Goal: Task Accomplishment & Management: Complete application form

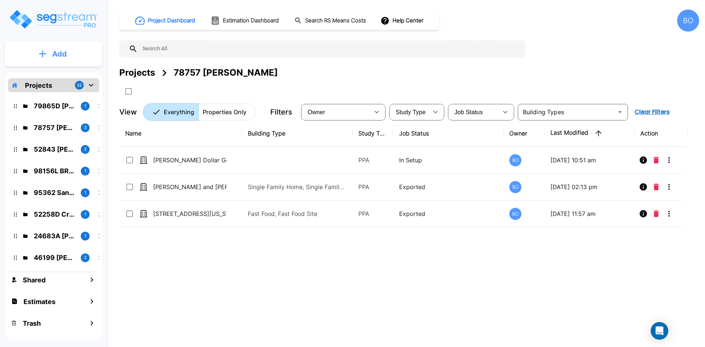
click at [48, 53] on button "Add" at bounding box center [53, 53] width 97 height 21
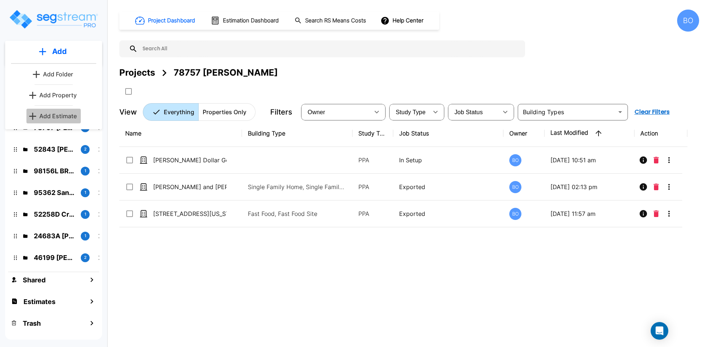
click at [57, 115] on p "Add Estimate" at bounding box center [57, 116] width 37 height 9
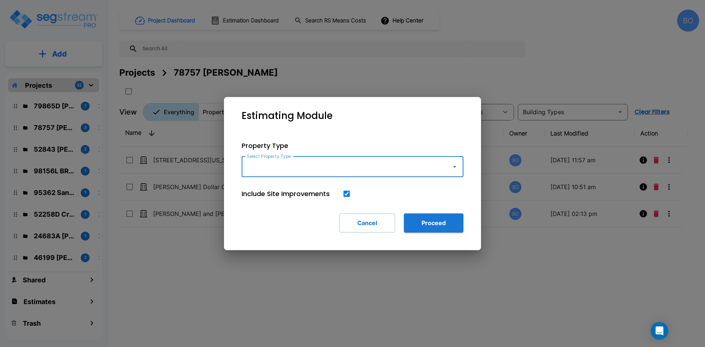
drag, startPoint x: 465, startPoint y: 169, endPoint x: 458, endPoint y: 168, distance: 7.0
click at [462, 169] on div "Property Type Select Property Type Select Property Type Include Site Improvemen…" at bounding box center [352, 186] width 245 height 115
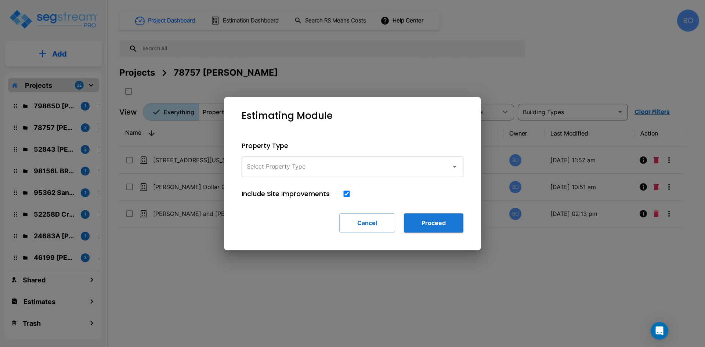
click at [458, 168] on icon "button" at bounding box center [454, 166] width 9 height 9
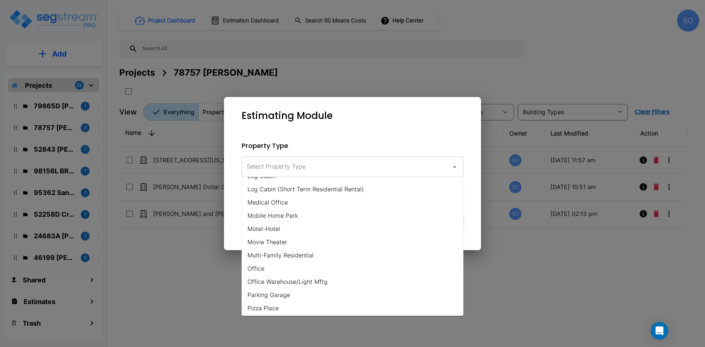
scroll to position [367, 0]
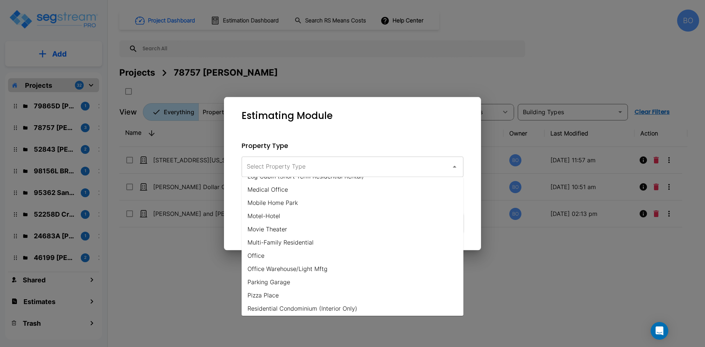
click at [309, 266] on li "Office Warehouse/Light Mftg" at bounding box center [353, 268] width 222 height 13
type input "Office Warehouse/Light Mftg"
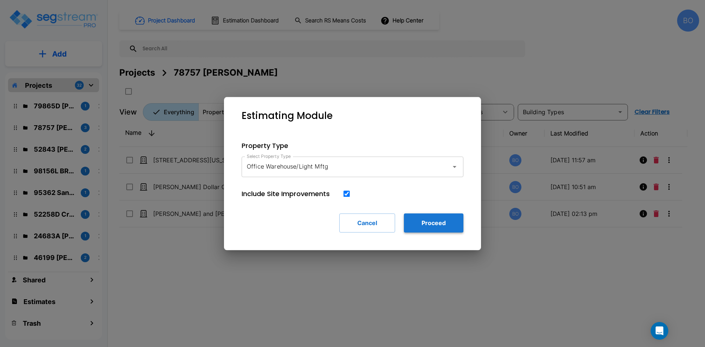
click at [439, 226] on button "Proceed" at bounding box center [434, 222] width 60 height 19
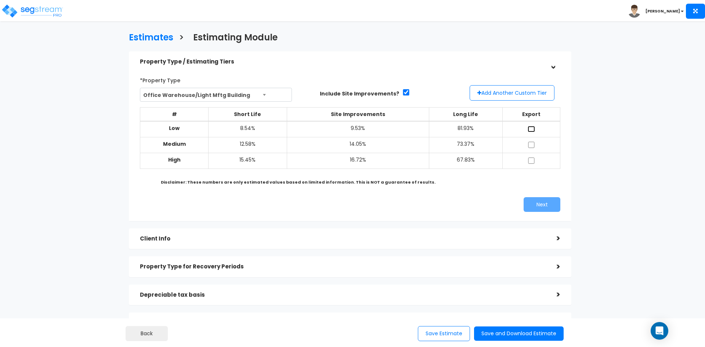
drag, startPoint x: 533, startPoint y: 130, endPoint x: 535, endPoint y: 136, distance: 5.5
click at [533, 130] on input "checkbox" at bounding box center [531, 129] width 7 height 6
checkbox input "true"
click at [533, 144] on input "checkbox" at bounding box center [531, 145] width 7 height 6
checkbox input "true"
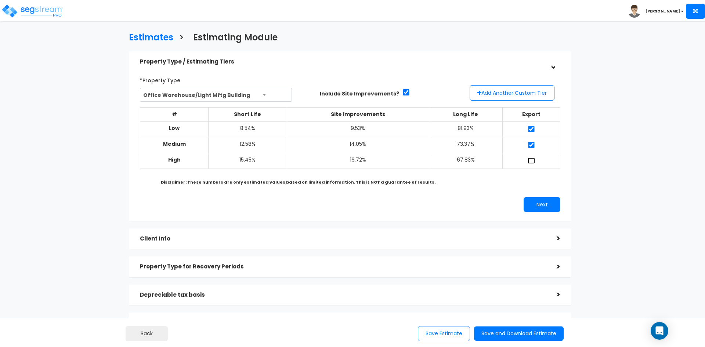
click at [533, 163] on input "checkbox" at bounding box center [531, 161] width 7 height 6
checkbox input "true"
click at [317, 233] on div "Client Info" at bounding box center [343, 239] width 406 height 14
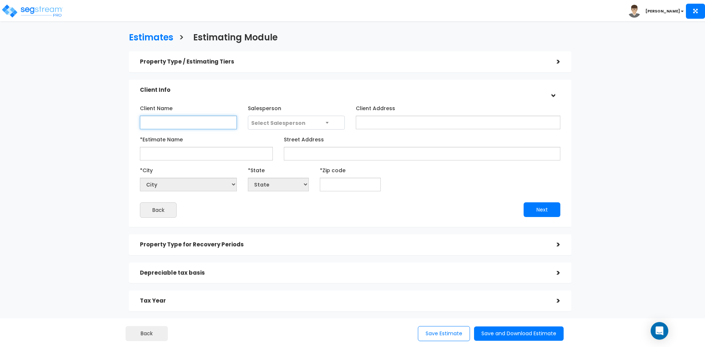
click at [210, 127] on input "Client Name" at bounding box center [188, 123] width 97 height 14
type input "NMR 4 US"
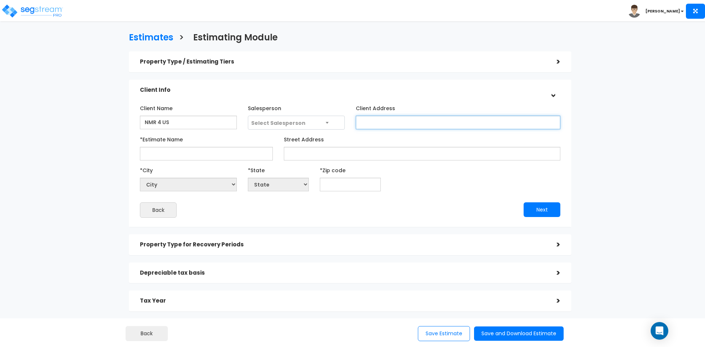
click at [396, 118] on input "Client Address" at bounding box center [458, 123] width 205 height 14
type input "[STREET_ADDRESS]"
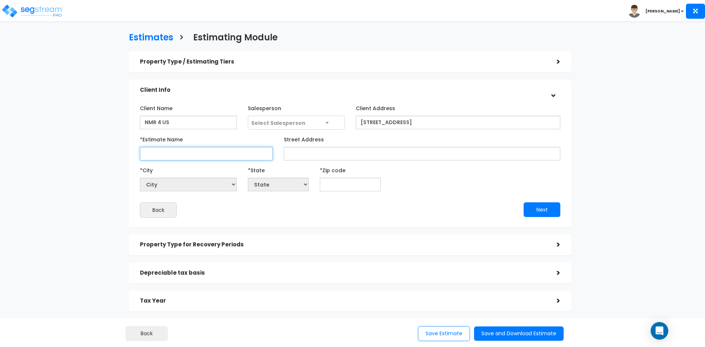
click at [199, 151] on input "*Estimate Name" at bounding box center [206, 154] width 133 height 14
type input "NMR 4 US"
click at [367, 187] on input "text" at bounding box center [350, 185] width 61 height 14
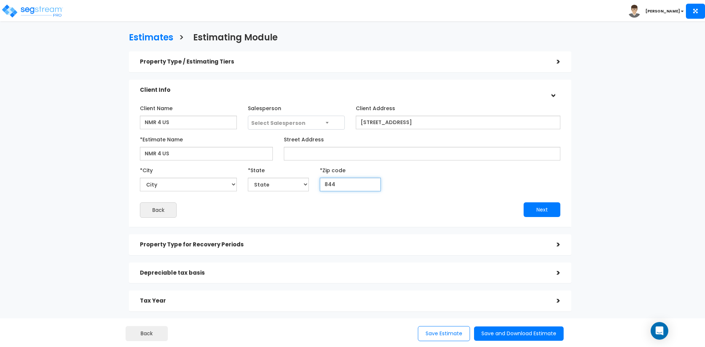
type input "8440"
select select "UT"
type input "84401"
click at [355, 217] on div "Back Next" at bounding box center [350, 209] width 432 height 15
click at [234, 243] on h5 "Property Type for Recovery Periods" at bounding box center [343, 245] width 406 height 6
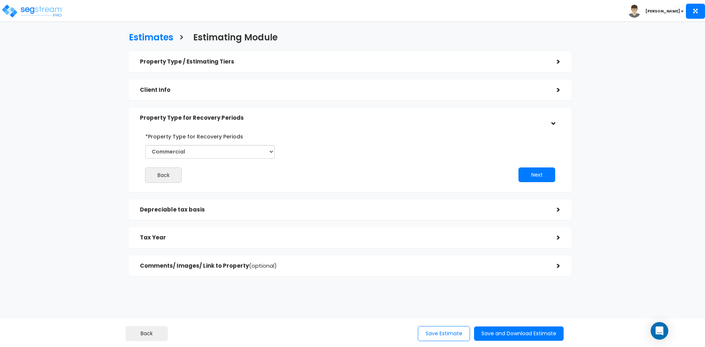
click at [265, 209] on h5 "Depreciable tax basis" at bounding box center [343, 210] width 406 height 6
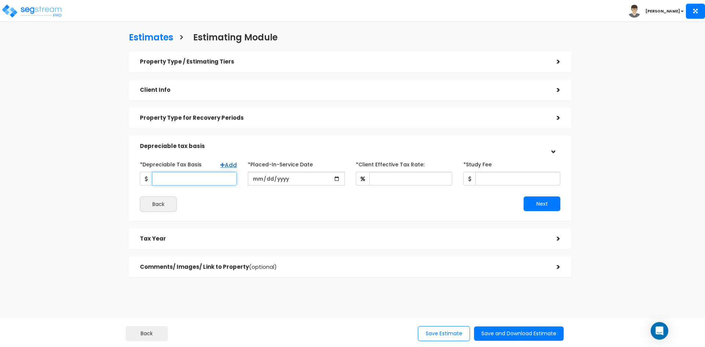
click at [221, 184] on input "*Depreciable Tax Basis" at bounding box center [194, 179] width 85 height 14
click at [171, 181] on input "*Depreciable Tax Basis" at bounding box center [194, 179] width 85 height 14
type input "511,257"
type input "[DATE]"
drag, startPoint x: 400, startPoint y: 179, endPoint x: 487, endPoint y: 313, distance: 160.4
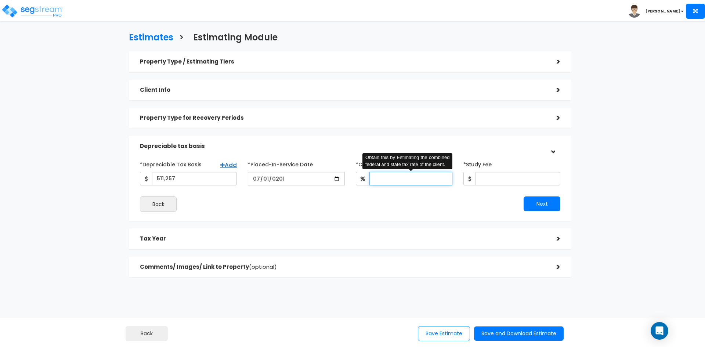
click at [400, 179] on input "*Client Effective Tax Rate:" at bounding box center [411, 179] width 83 height 14
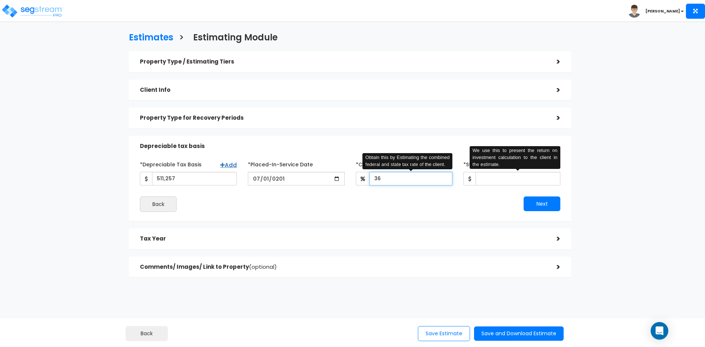
type input "36"
click at [501, 174] on input "*Study Fee" at bounding box center [518, 179] width 85 height 14
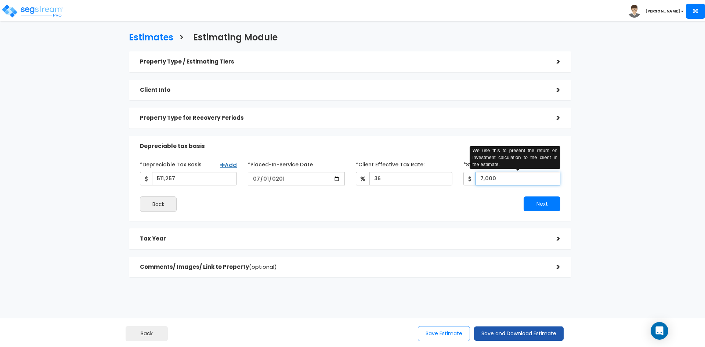
type input "7,000"
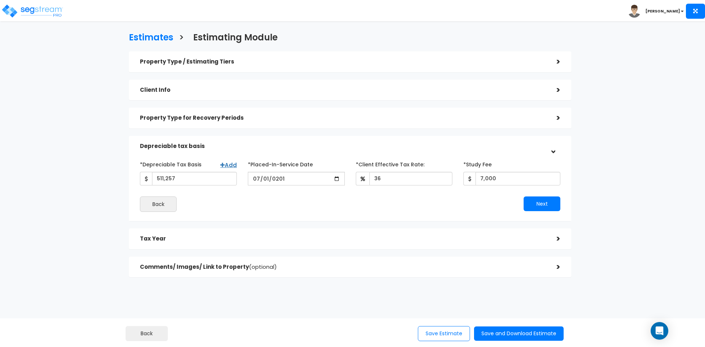
click at [182, 239] on h5 "Tax Year" at bounding box center [343, 239] width 406 height 6
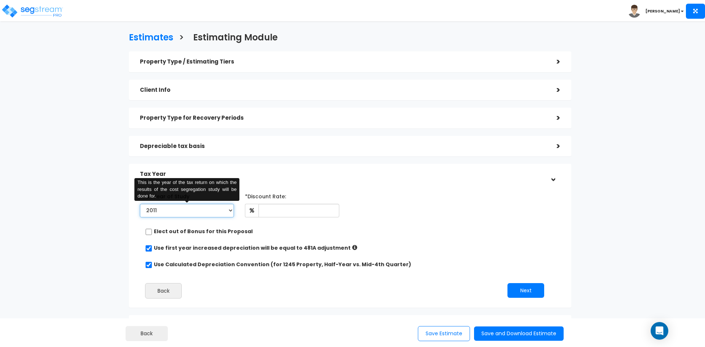
click at [222, 208] on select "2011 2012 2013 2014 2015 2016 2017 2018 2019 2020 2021 2022 2023 2024 2025 2026" at bounding box center [187, 211] width 94 height 14
select select "2025"
click at [140, 204] on select "2011 2012 2013 2014 2015 2016 2017 2018 2019 2020 2021 2022 2023 2024 2025 2026" at bounding box center [187, 211] width 94 height 14
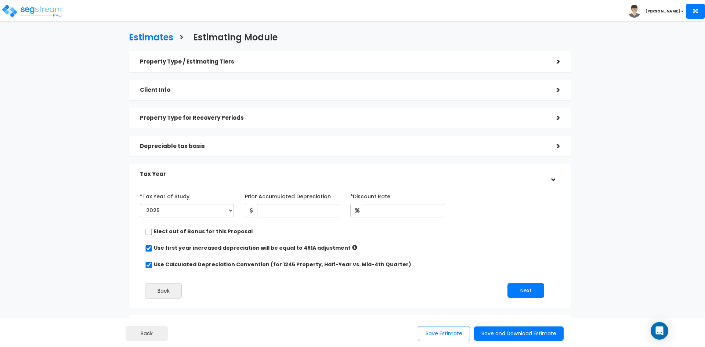
click at [453, 232] on div "Elect out of Bonus for this Proposal" at bounding box center [347, 232] width 404 height 9
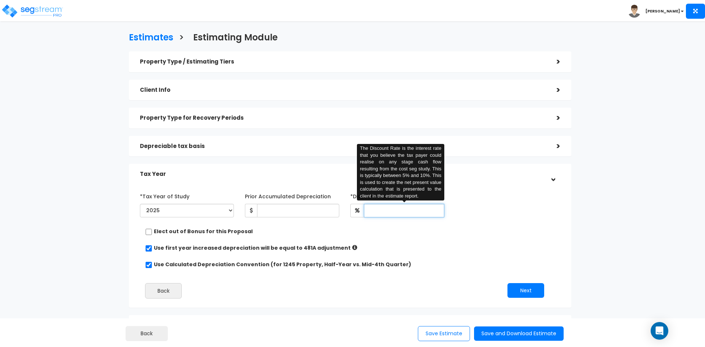
click at [396, 213] on input "text" at bounding box center [404, 211] width 80 height 14
type input "5"
click at [374, 235] on div "Elect out of Bonus for this Proposal" at bounding box center [347, 232] width 404 height 9
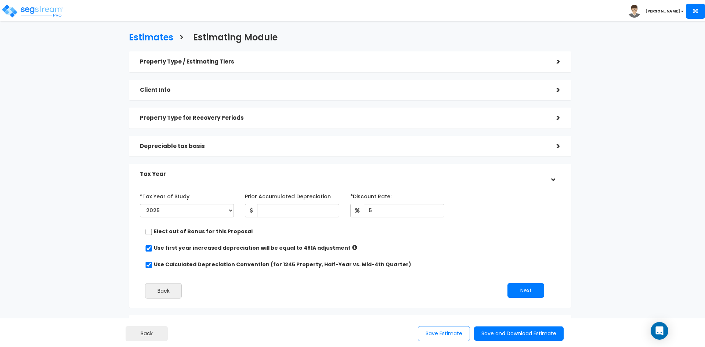
click at [544, 66] on div "Property Type / Estimating Tiers" at bounding box center [343, 62] width 406 height 14
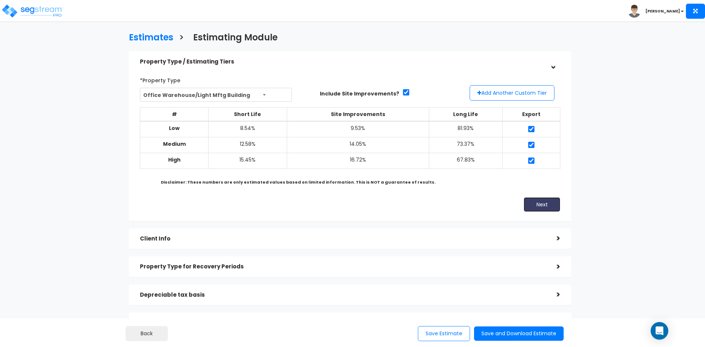
click at [548, 202] on button "Next" at bounding box center [542, 204] width 37 height 15
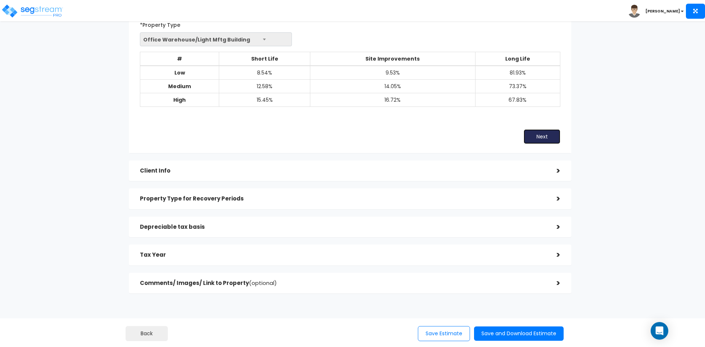
scroll to position [76, 0]
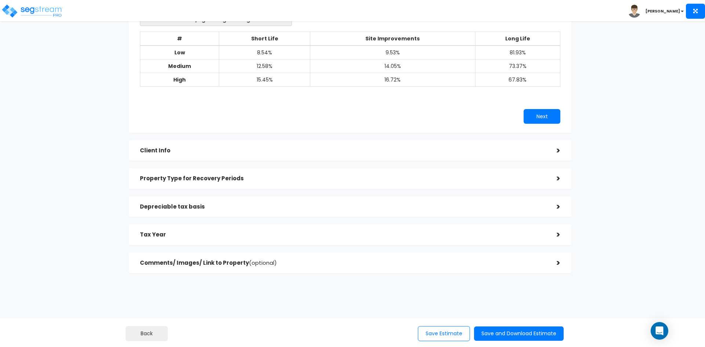
click at [329, 256] on div "Comments/ Images/ Link to Property (optional)" at bounding box center [343, 263] width 406 height 14
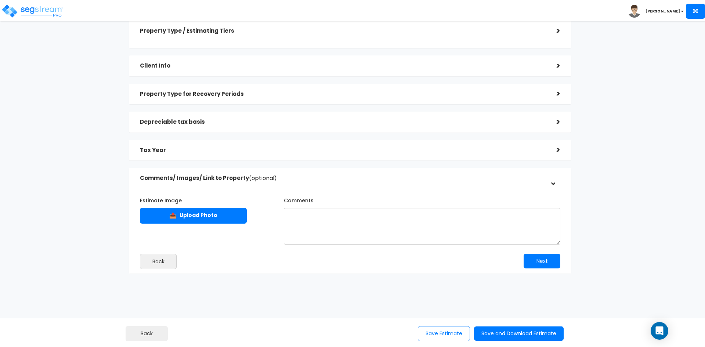
scroll to position [29, 0]
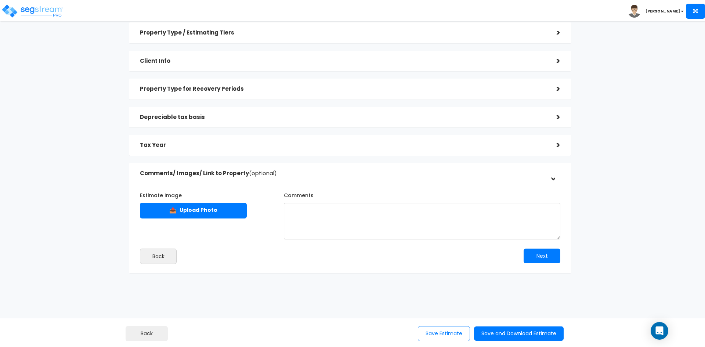
click at [243, 150] on div "Tax Year" at bounding box center [343, 145] width 406 height 14
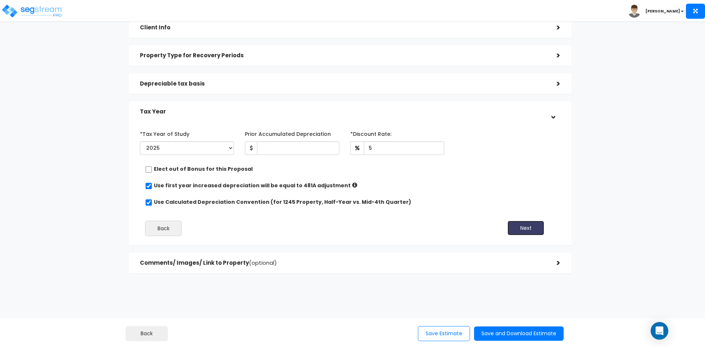
click at [530, 230] on button "Next" at bounding box center [526, 228] width 37 height 15
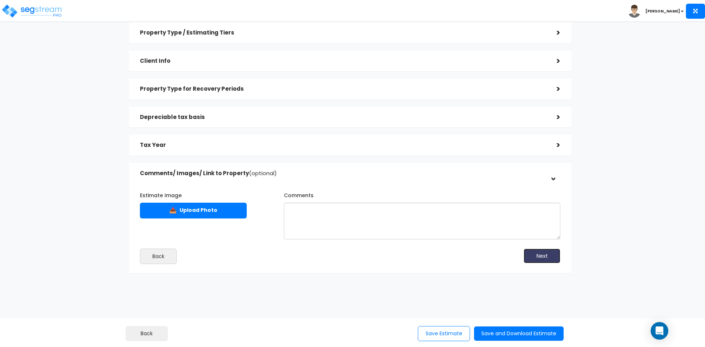
click at [541, 260] on button "Next" at bounding box center [542, 256] width 37 height 15
click at [515, 330] on button "Save and Download Estimate" at bounding box center [519, 334] width 90 height 14
click at [539, 332] on button "Save and Download Estimate" at bounding box center [519, 334] width 90 height 14
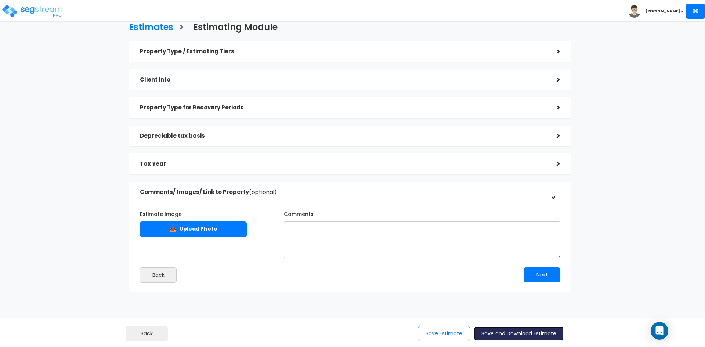
scroll to position [0, 0]
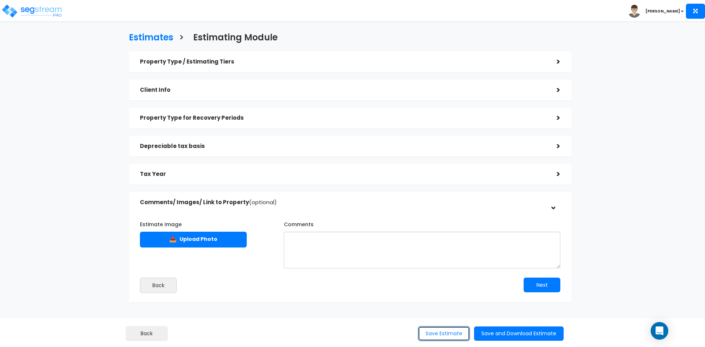
click at [443, 334] on button "Save Estimate" at bounding box center [444, 333] width 52 height 15
click at [152, 286] on button "Back" at bounding box center [158, 285] width 37 height 15
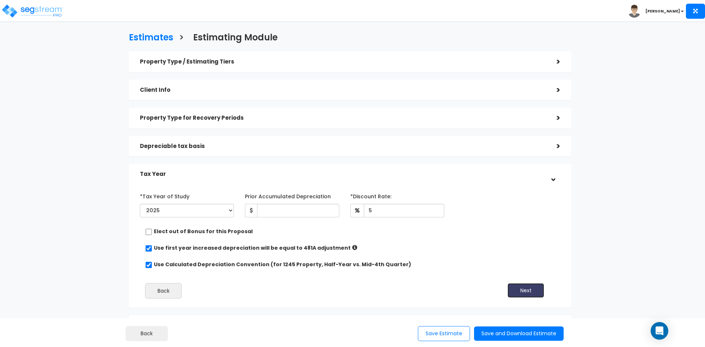
click at [523, 290] on button "Next" at bounding box center [526, 290] width 37 height 15
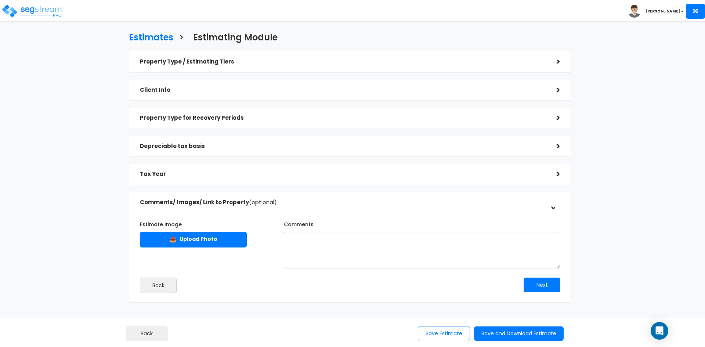
click at [287, 67] on div "Property Type / Estimating Tiers" at bounding box center [343, 62] width 406 height 14
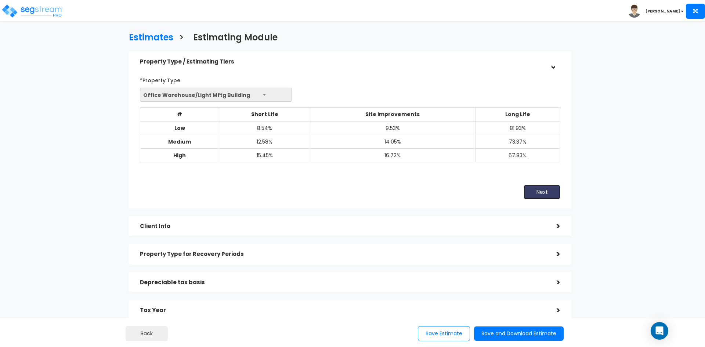
click at [543, 187] on button "Next" at bounding box center [542, 192] width 37 height 15
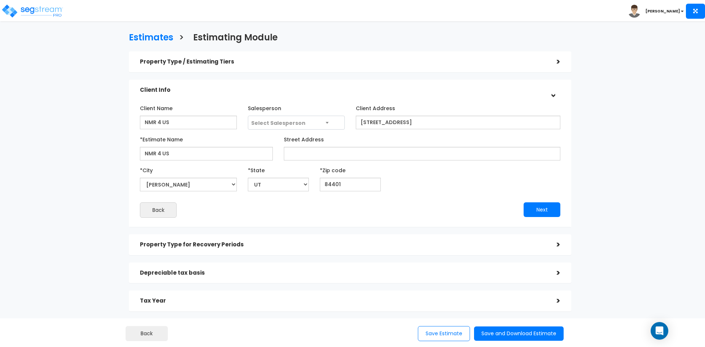
click at [543, 201] on div "Client Name NMR 4 US Salesperson Select Salesperson *City" at bounding box center [350, 160] width 421 height 116
click at [549, 213] on button "Next" at bounding box center [542, 209] width 37 height 15
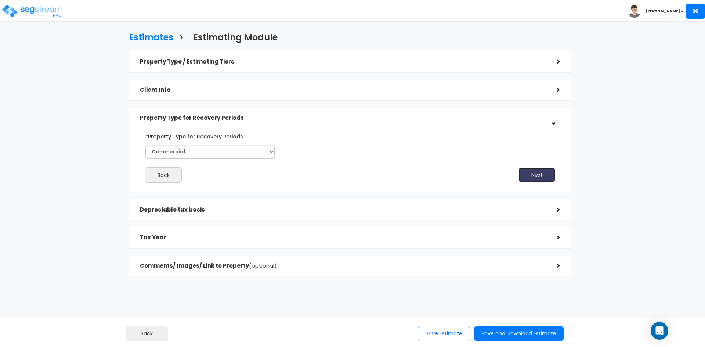
click at [544, 179] on button "Next" at bounding box center [537, 175] width 37 height 15
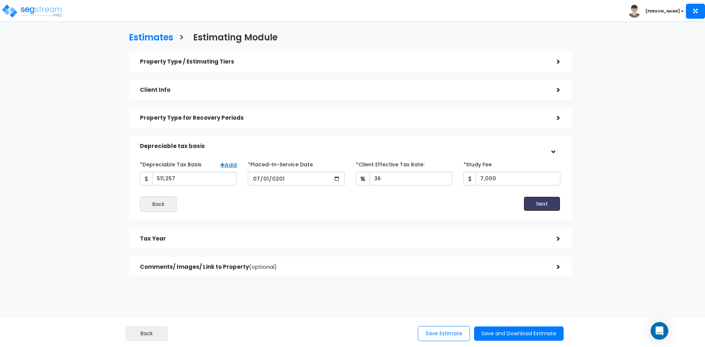
click at [530, 202] on button "Next" at bounding box center [542, 204] width 37 height 15
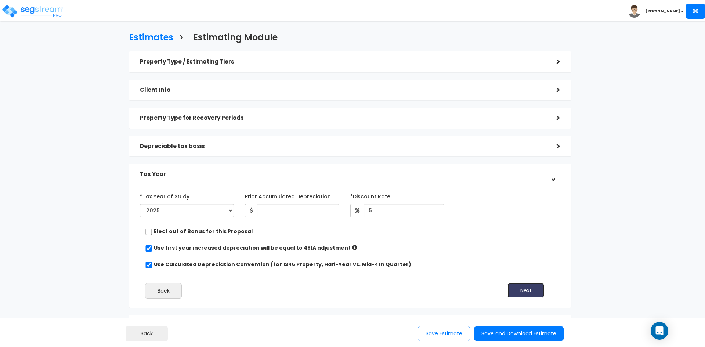
click at [543, 291] on button "Next" at bounding box center [526, 290] width 37 height 15
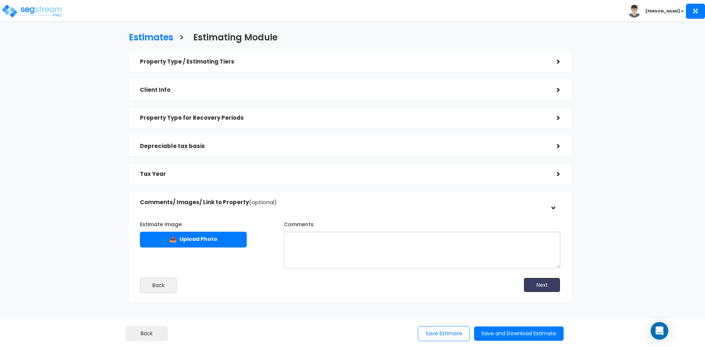
click at [547, 282] on button "Next" at bounding box center [542, 285] width 37 height 15
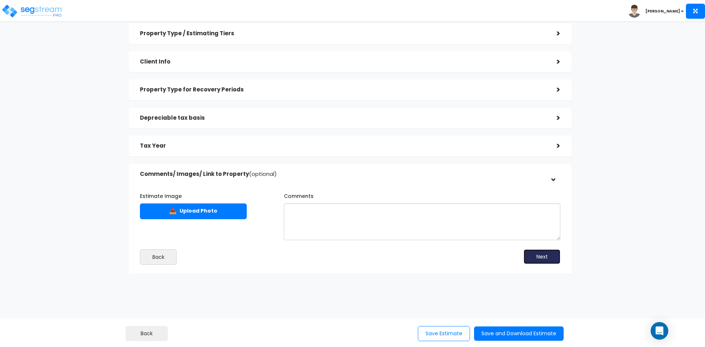
scroll to position [29, 0]
click at [170, 255] on button "Back" at bounding box center [158, 256] width 37 height 15
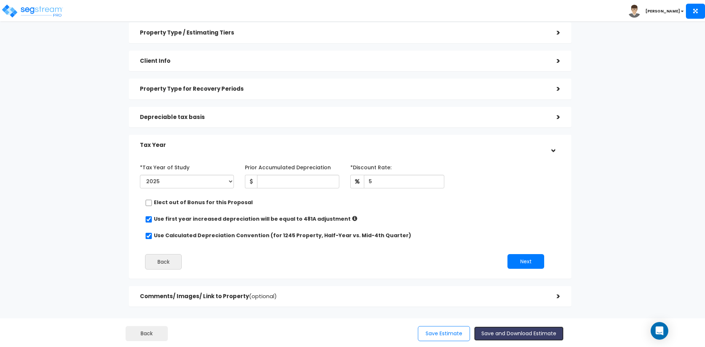
click at [516, 332] on button "Save and Download Estimate" at bounding box center [519, 334] width 90 height 14
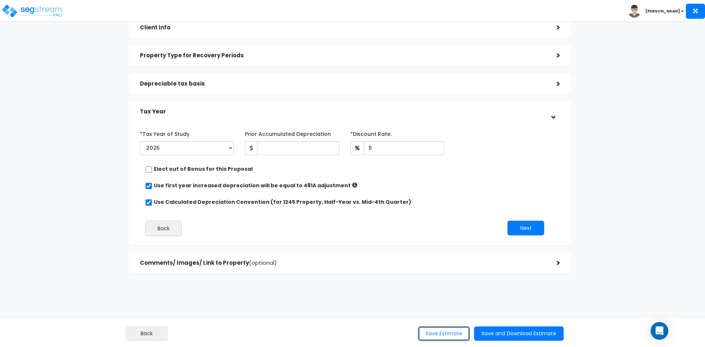
click at [455, 335] on button "Save Estimate" at bounding box center [444, 333] width 52 height 15
click at [527, 228] on button "Next" at bounding box center [526, 228] width 37 height 15
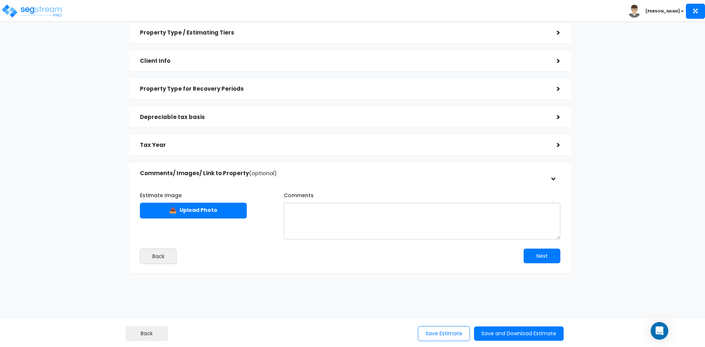
scroll to position [0, 0]
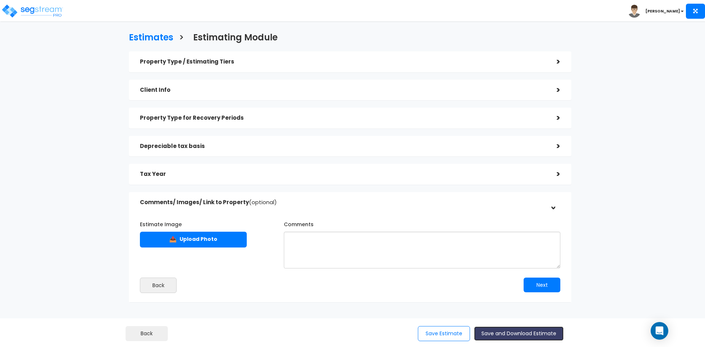
click at [499, 329] on button "Save and Download Estimate" at bounding box center [519, 334] width 90 height 14
drag, startPoint x: 516, startPoint y: 333, endPoint x: 443, endPoint y: 187, distance: 162.8
click at [443, 187] on div "Property Type / Estimating Tiers > *Property Type Office Warehouse/Light Mftg B…" at bounding box center [350, 176] width 443 height 251
click at [161, 40] on h3 "Estimates" at bounding box center [151, 38] width 44 height 11
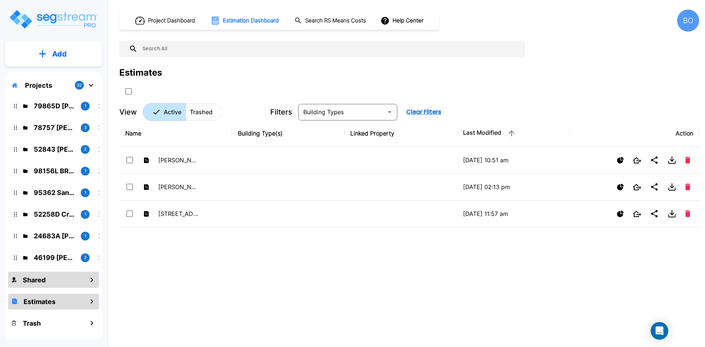
click at [76, 284] on div "Shared" at bounding box center [53, 280] width 91 height 16
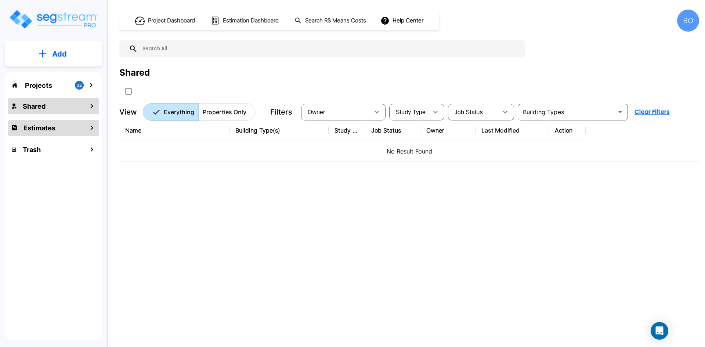
click at [47, 132] on h1 "Estimates" at bounding box center [40, 128] width 32 height 10
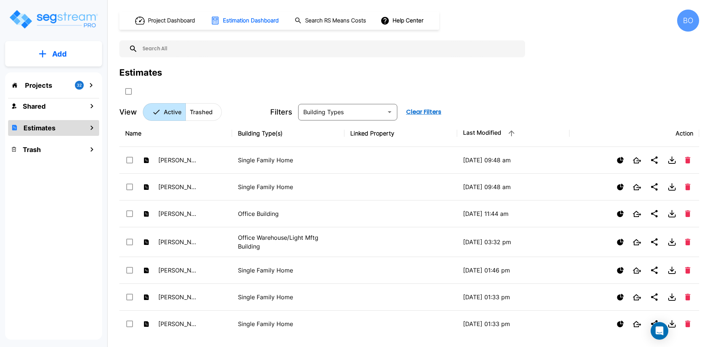
click at [56, 57] on p "Add" at bounding box center [59, 53] width 15 height 11
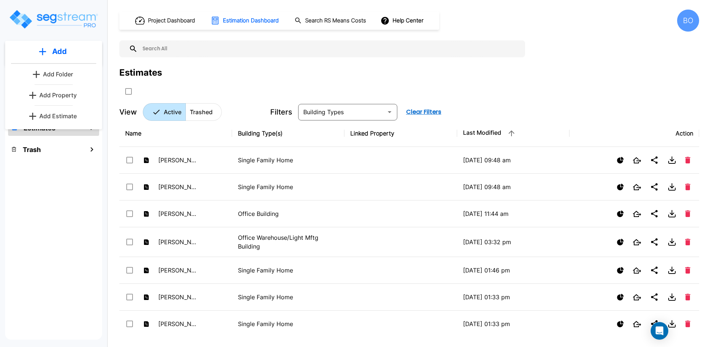
click at [54, 119] on p "Add Estimate" at bounding box center [57, 116] width 37 height 9
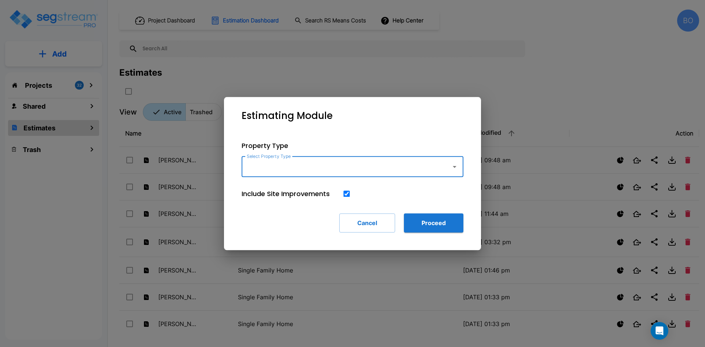
click at [455, 170] on icon "button" at bounding box center [454, 166] width 9 height 9
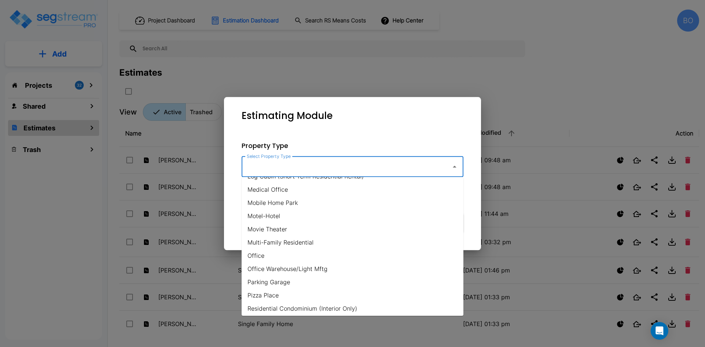
scroll to position [404, 0]
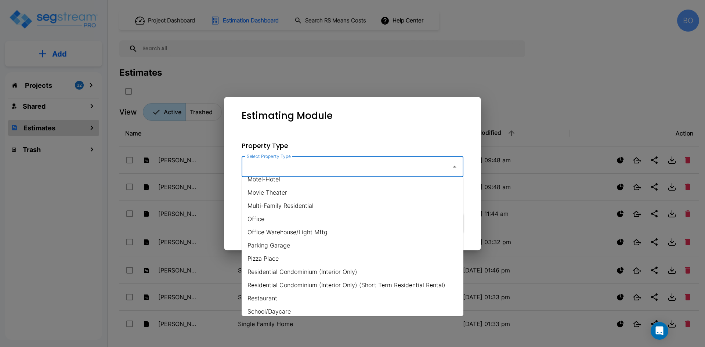
click at [309, 233] on li "Office Warehouse/Light Mftg" at bounding box center [353, 232] width 222 height 13
type input "Office Warehouse/Light Mftg"
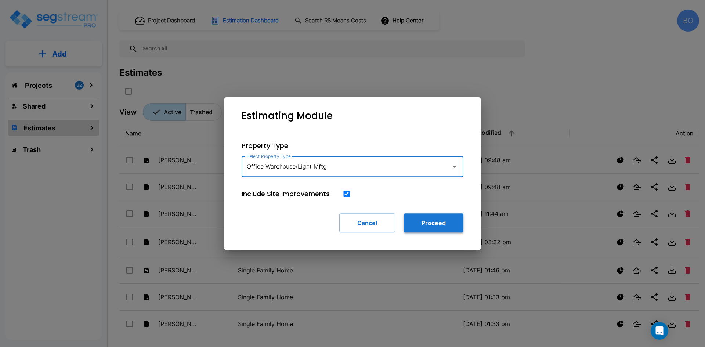
click at [442, 227] on button "Proceed" at bounding box center [434, 222] width 60 height 19
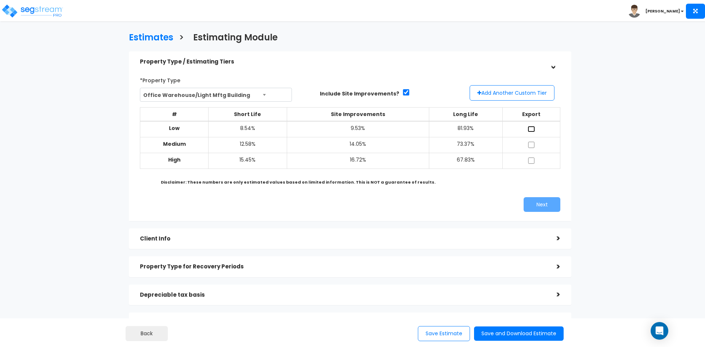
click at [531, 128] on input "checkbox" at bounding box center [531, 129] width 7 height 6
checkbox input "true"
click at [532, 143] on input "checkbox" at bounding box center [531, 145] width 7 height 6
checkbox input "true"
click at [531, 160] on input "checkbox" at bounding box center [531, 161] width 7 height 6
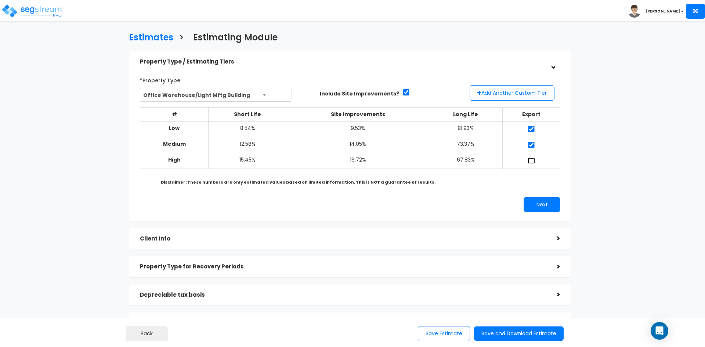
checkbox input "true"
click at [546, 211] on button "Next" at bounding box center [542, 204] width 37 height 15
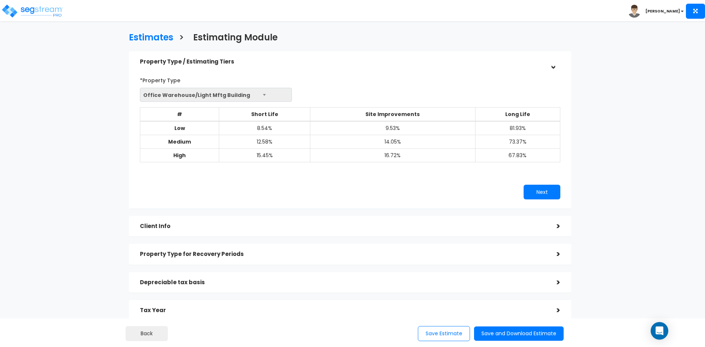
click at [384, 226] on h5 "Client Info" at bounding box center [343, 226] width 406 height 6
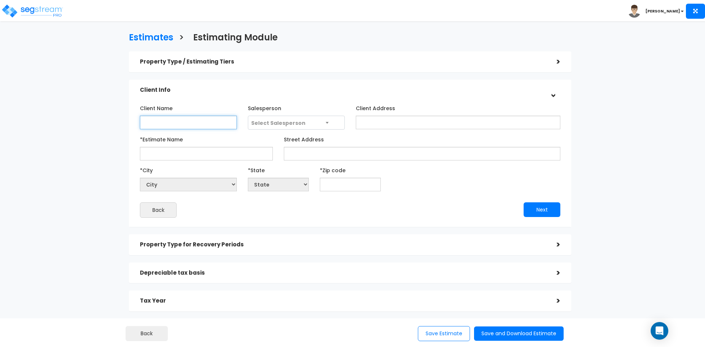
click at [213, 123] on input "Client Name" at bounding box center [188, 123] width 97 height 14
type input "NMR 4 US"
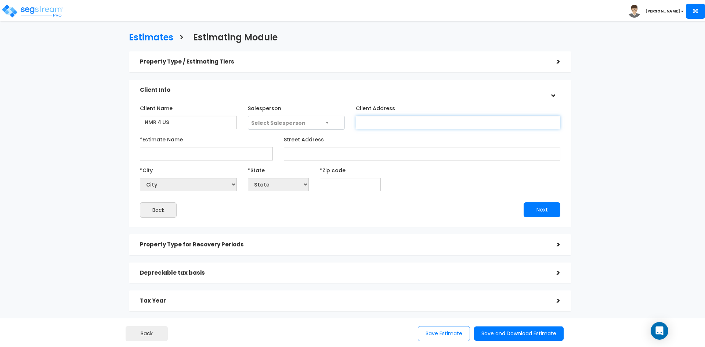
click at [408, 125] on input "Client Address" at bounding box center [458, 123] width 205 height 14
type input "[STREET_ADDRESS]"
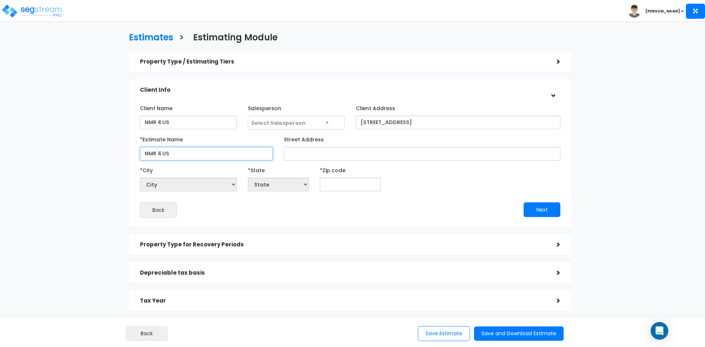
type input "NMR 4 US"
select select "National Average"
click at [357, 185] on input "text" at bounding box center [350, 185] width 61 height 14
type input "84"
select select "CO"
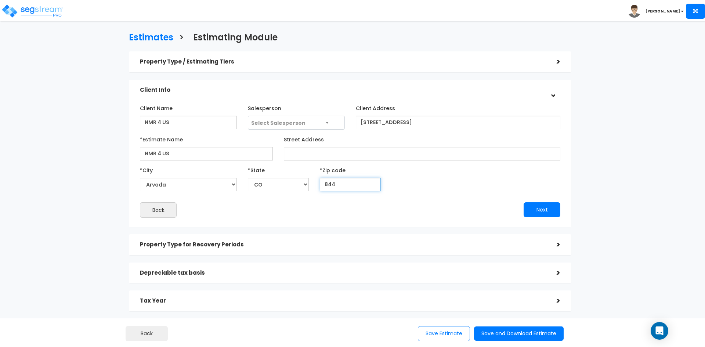
type input "8440"
select select "UT"
type input "84401"
click at [533, 212] on button "Next" at bounding box center [542, 209] width 37 height 15
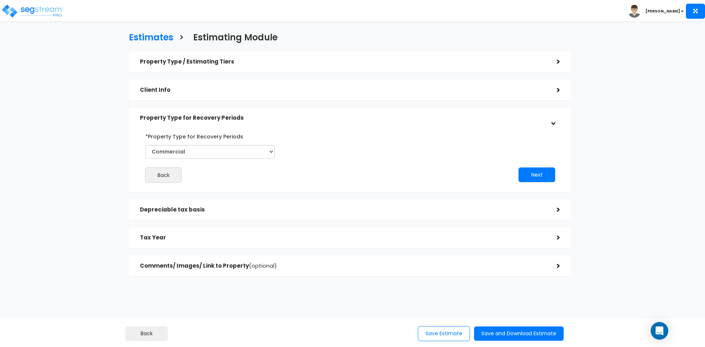
click at [468, 64] on h5 "Property Type / Estimating Tiers" at bounding box center [343, 62] width 406 height 6
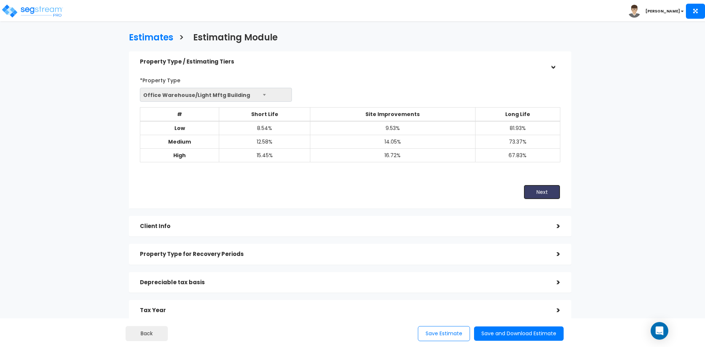
click at [550, 192] on button "Next" at bounding box center [542, 192] width 37 height 15
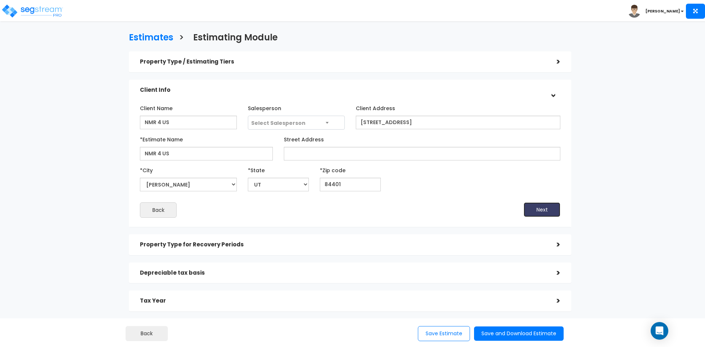
click at [547, 208] on button "Next" at bounding box center [542, 209] width 37 height 15
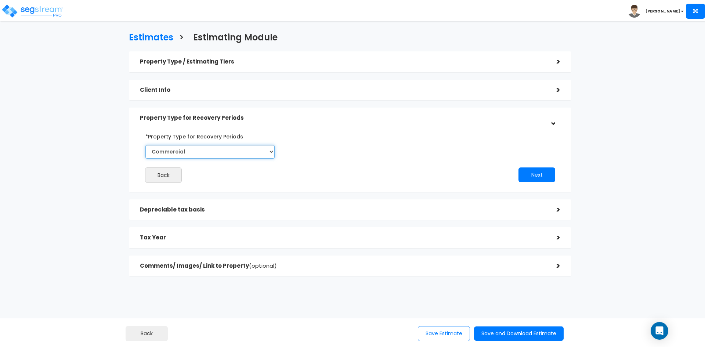
click at [271, 151] on select "Select Commercial Residential" at bounding box center [209, 152] width 129 height 14
click at [145, 145] on select "Select Commercial Residential" at bounding box center [209, 152] width 129 height 14
click at [539, 177] on button "Next" at bounding box center [537, 175] width 37 height 15
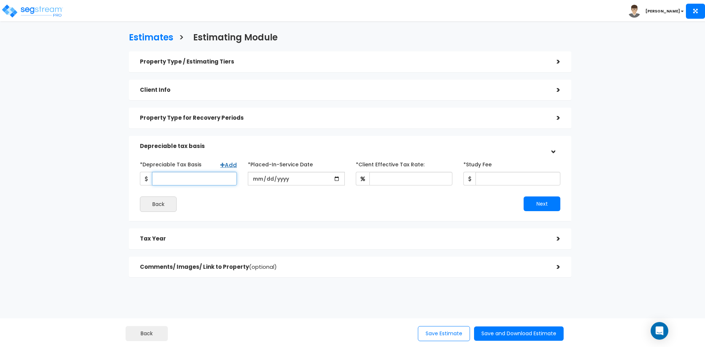
click at [208, 176] on input "*Depreciable Tax Basis" at bounding box center [194, 179] width 85 height 14
type input "511,257"
click at [335, 181] on input "date" at bounding box center [296, 179] width 97 height 14
type input "[DATE]"
click at [400, 176] on input "*Client Effective Tax Rate:" at bounding box center [411, 179] width 83 height 14
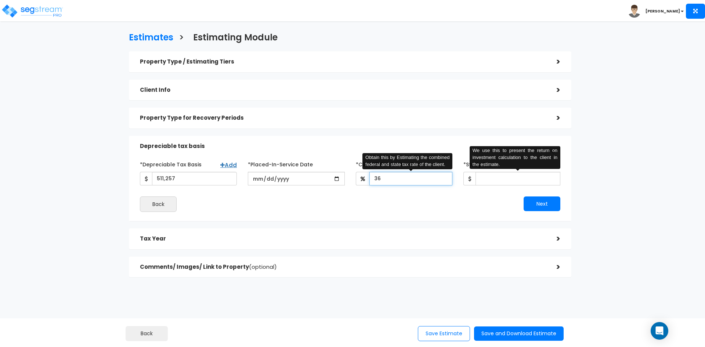
type input "36"
click at [496, 180] on input "*Study Fee" at bounding box center [518, 179] width 85 height 14
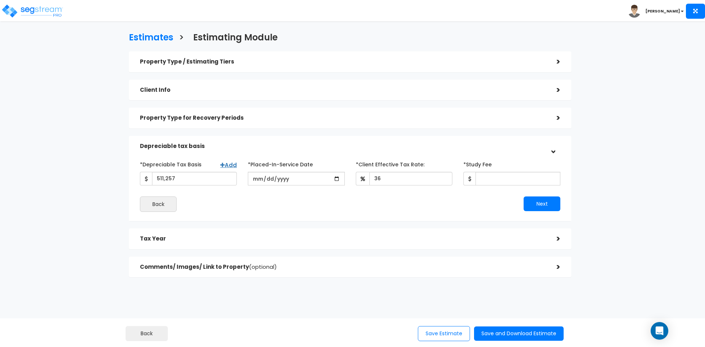
click at [461, 199] on div "Next" at bounding box center [458, 204] width 216 height 15
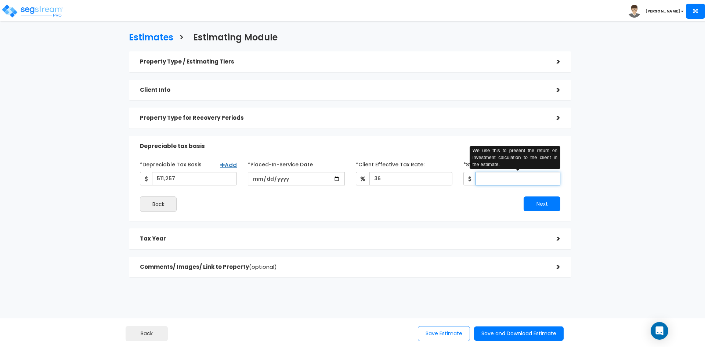
click at [490, 179] on input "*Study Fee" at bounding box center [518, 179] width 85 height 14
type input "7,000"
click at [543, 208] on button "Next" at bounding box center [542, 204] width 37 height 15
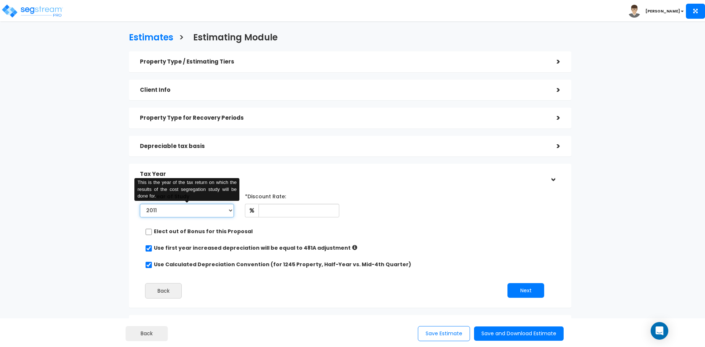
click at [200, 212] on select "2011 2012 2013 2014 2015 2016 2017 2018 2019 2020 2021 2022 2023 2024 2025 2026" at bounding box center [187, 211] width 94 height 14
click at [229, 211] on select "2011 2012 2013 2014 2015 2016 2017 2018 2019 2020 2021 2022 2023 2024 2025 2026" at bounding box center [187, 211] width 94 height 14
select select "2025"
click at [140, 204] on select "2011 2012 2013 2014 2015 2016 2017 2018 2019 2020 2021 2022 2023 2024 2025 2026" at bounding box center [187, 211] width 94 height 14
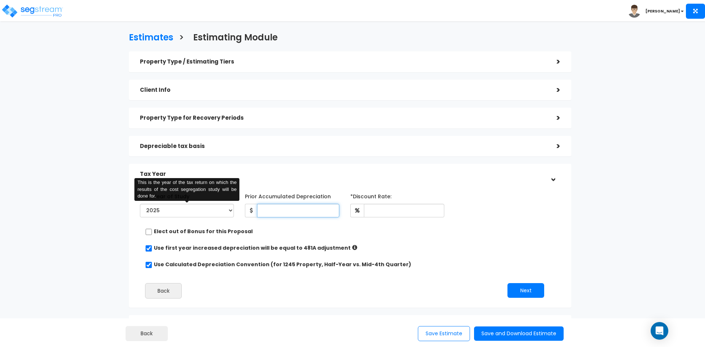
click at [279, 210] on input "Prior Accumulated Depreciation" at bounding box center [298, 211] width 82 height 14
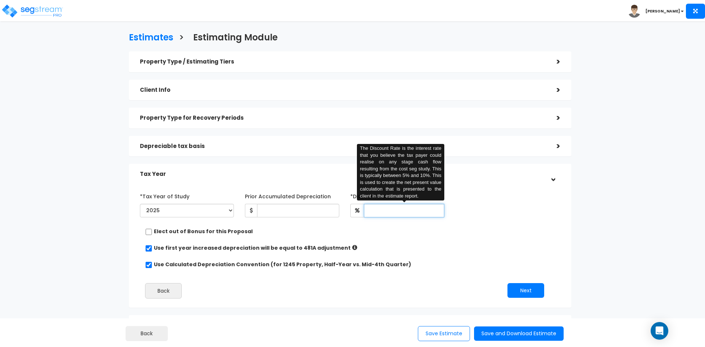
click at [373, 213] on input "text" at bounding box center [404, 211] width 80 height 14
type input "5"
click at [480, 263] on div "Use Calculated Depreciation Convention (for 1245 Property, Half-Year vs. Mid-4t…" at bounding box center [347, 265] width 404 height 9
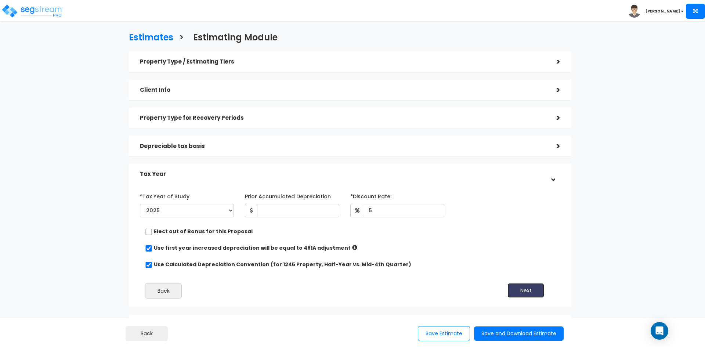
click at [525, 291] on button "Next" at bounding box center [526, 290] width 37 height 15
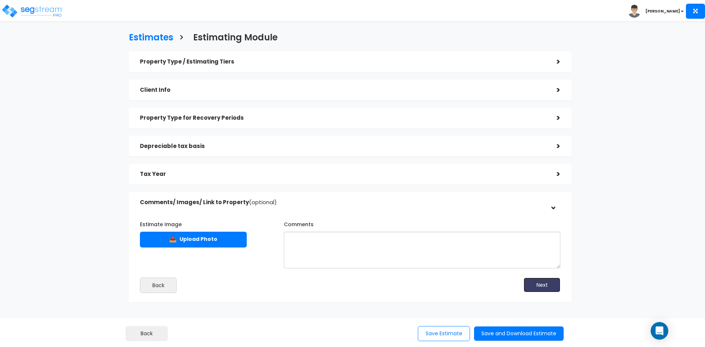
click at [535, 287] on button "Next" at bounding box center [542, 285] width 37 height 15
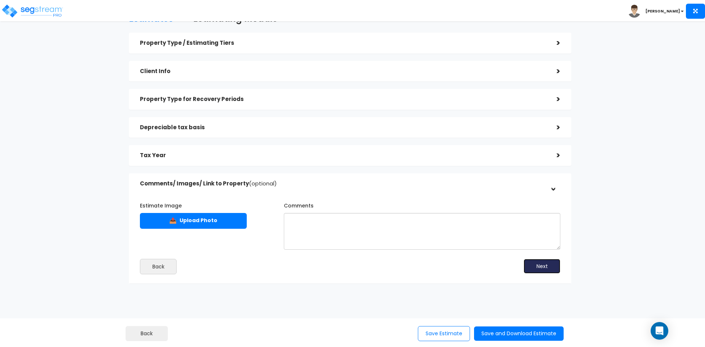
scroll to position [29, 0]
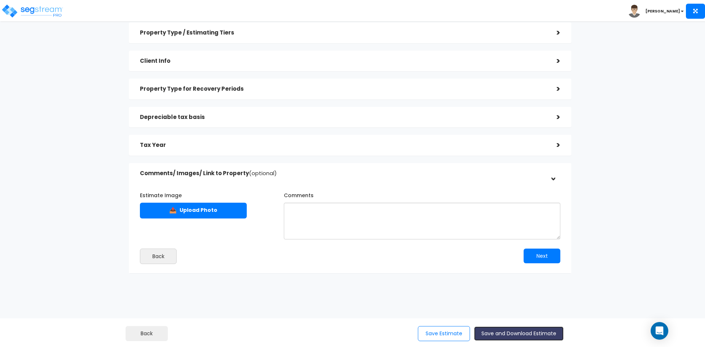
click at [523, 332] on button "Save and Download Estimate" at bounding box center [519, 334] width 90 height 14
click at [532, 332] on button "Save and Download Estimate" at bounding box center [519, 334] width 90 height 14
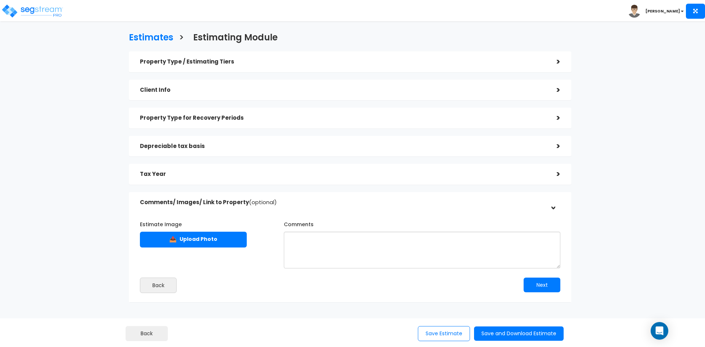
click at [302, 52] on div "Property Type / Estimating Tiers >" at bounding box center [350, 61] width 443 height 21
